Goal: Check status: Check status

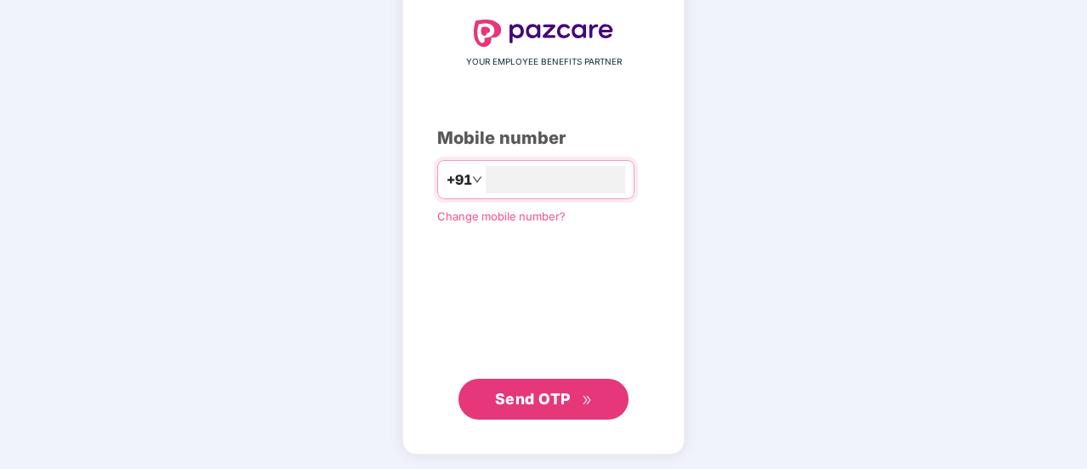
type input "**********"
click at [538, 404] on span "Send OTP" at bounding box center [533, 399] width 76 height 18
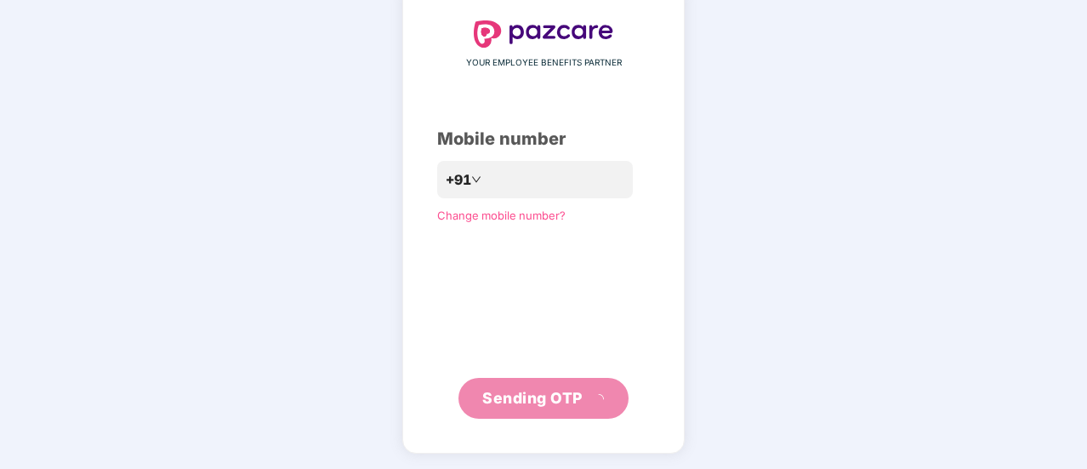
scroll to position [85, 0]
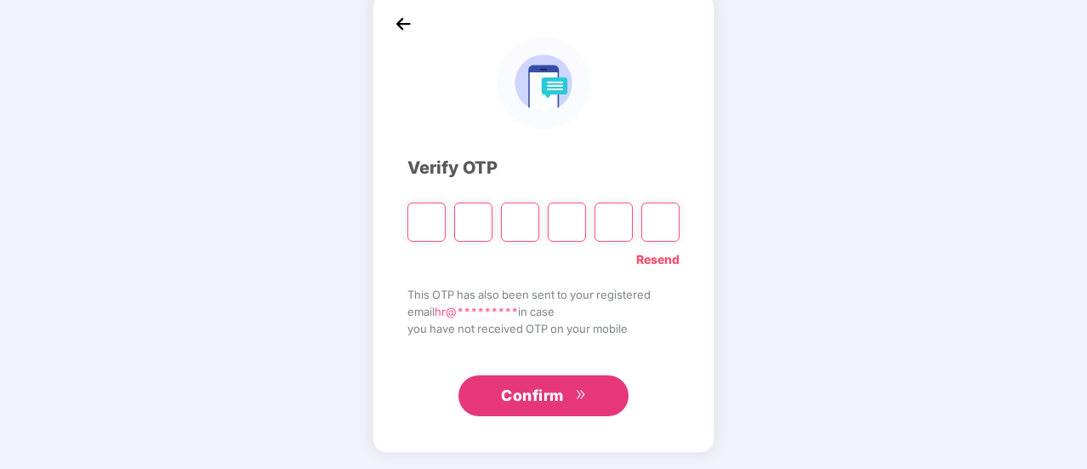
type input "*"
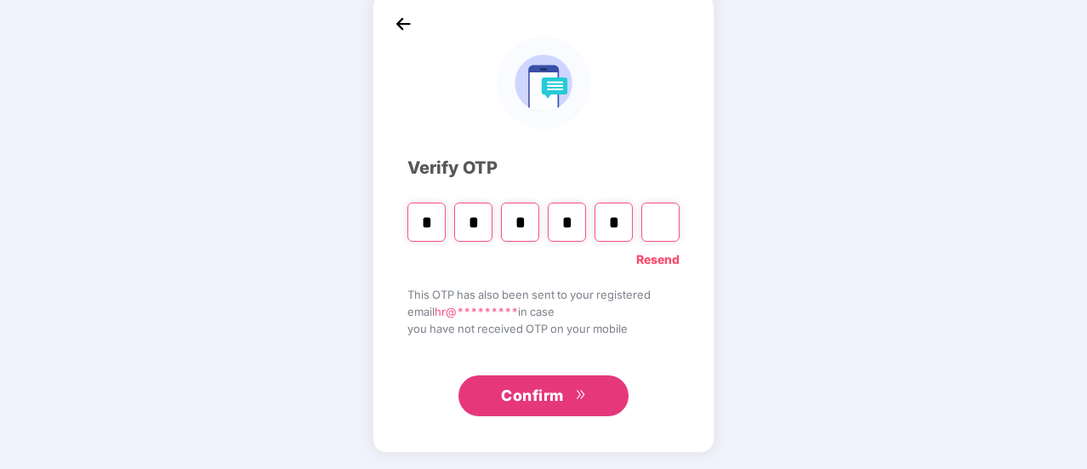
type input "*"
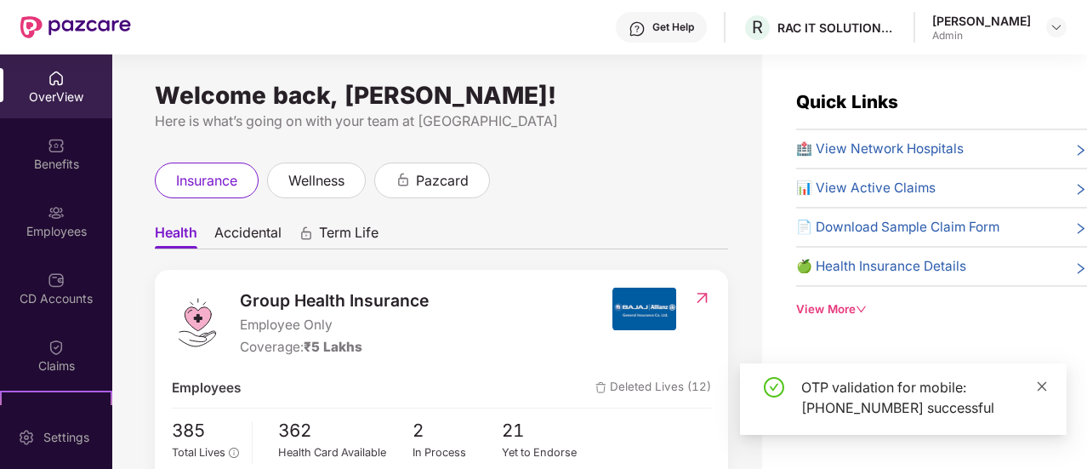
click at [1043, 384] on icon "close" at bounding box center [1042, 385] width 9 height 9
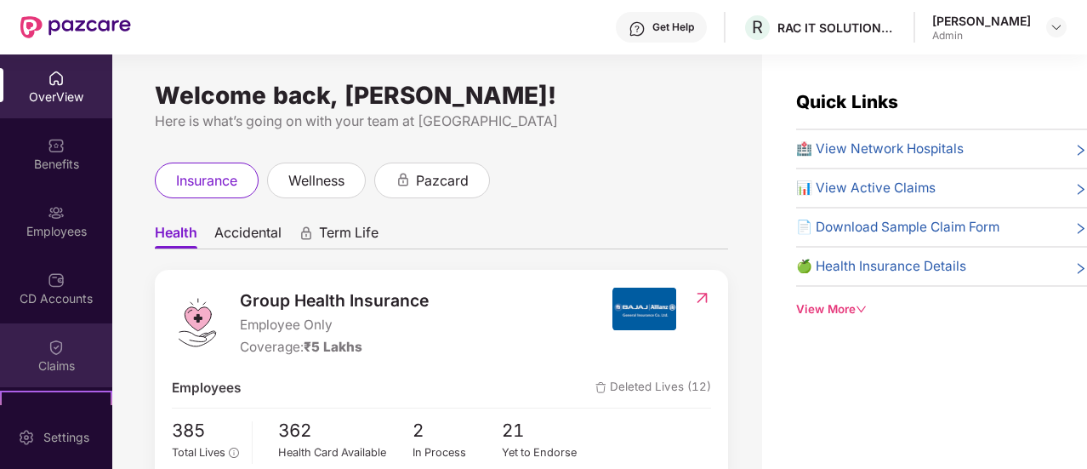
click at [48, 354] on img at bounding box center [56, 347] width 17 height 17
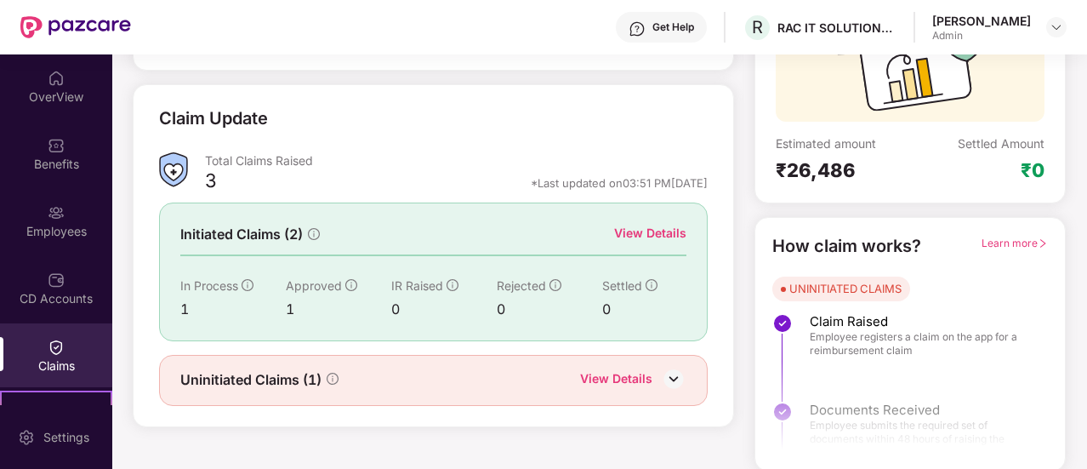
scroll to position [196, 0]
click at [650, 230] on div "View Details" at bounding box center [650, 232] width 72 height 19
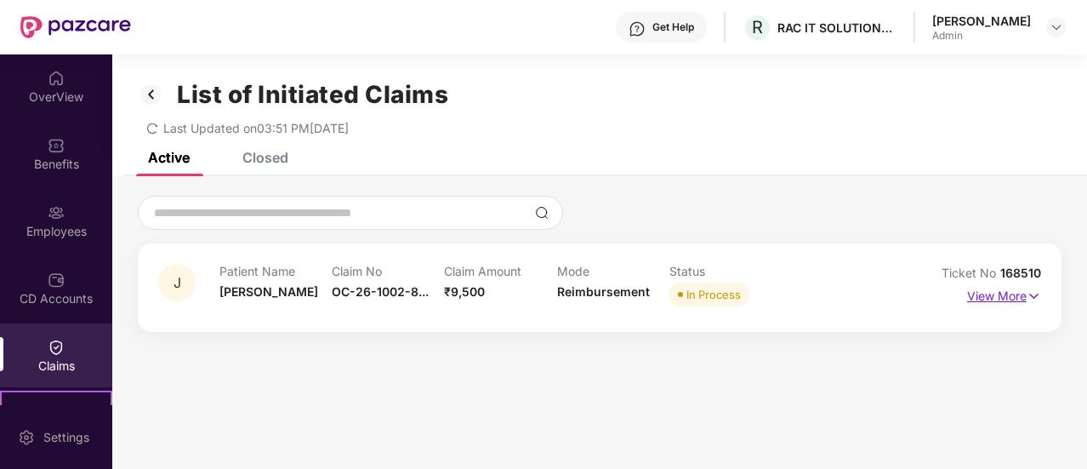
click at [1019, 295] on p "View More" at bounding box center [1004, 293] width 74 height 23
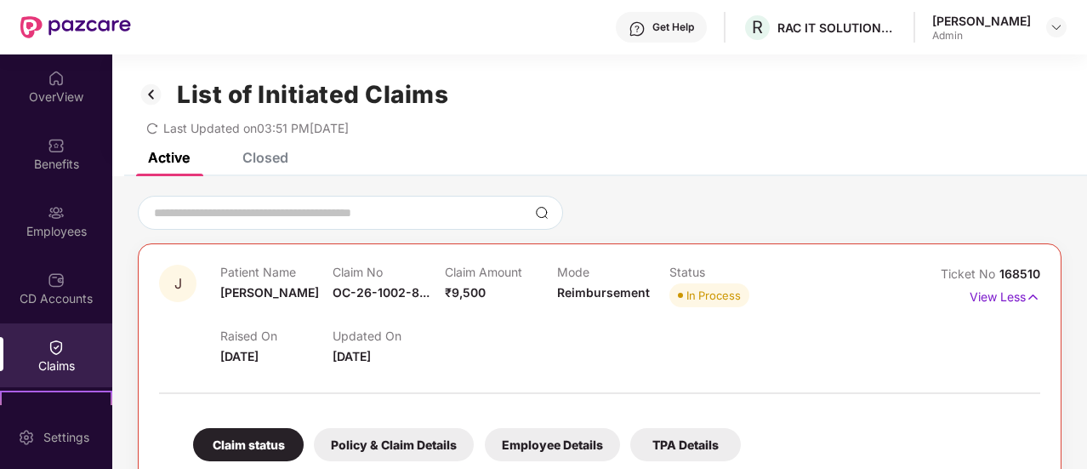
click at [264, 151] on div "List of Initiated Claims Last Updated on 03:51 PM[DATE]" at bounding box center [599, 103] width 975 height 98
click at [243, 157] on div "Closed" at bounding box center [265, 157] width 46 height 17
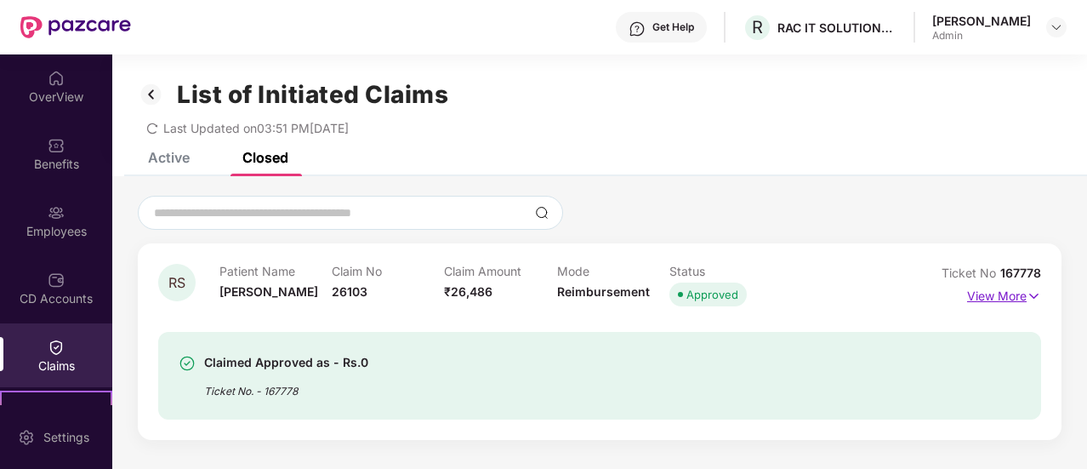
click at [991, 294] on p "View More" at bounding box center [1004, 293] width 74 height 23
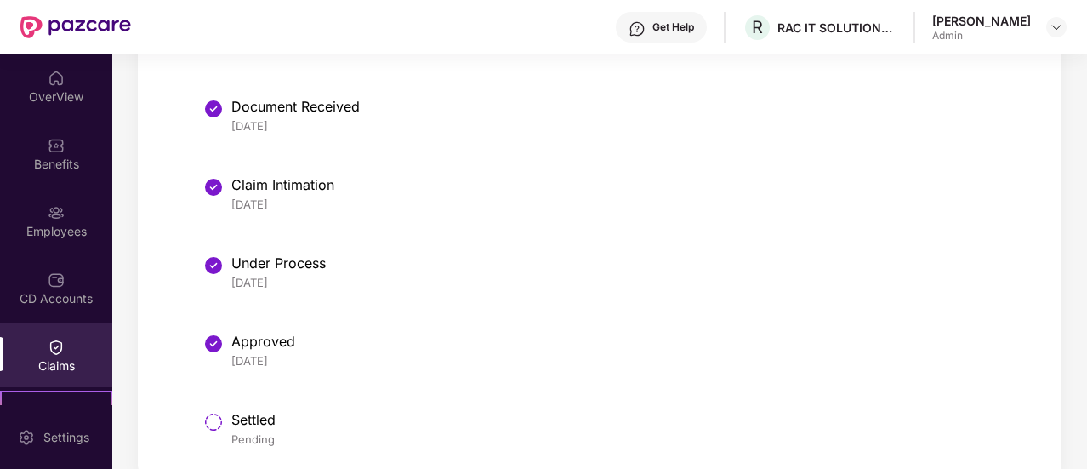
scroll to position [643, 0]
